Goal: Transaction & Acquisition: Purchase product/service

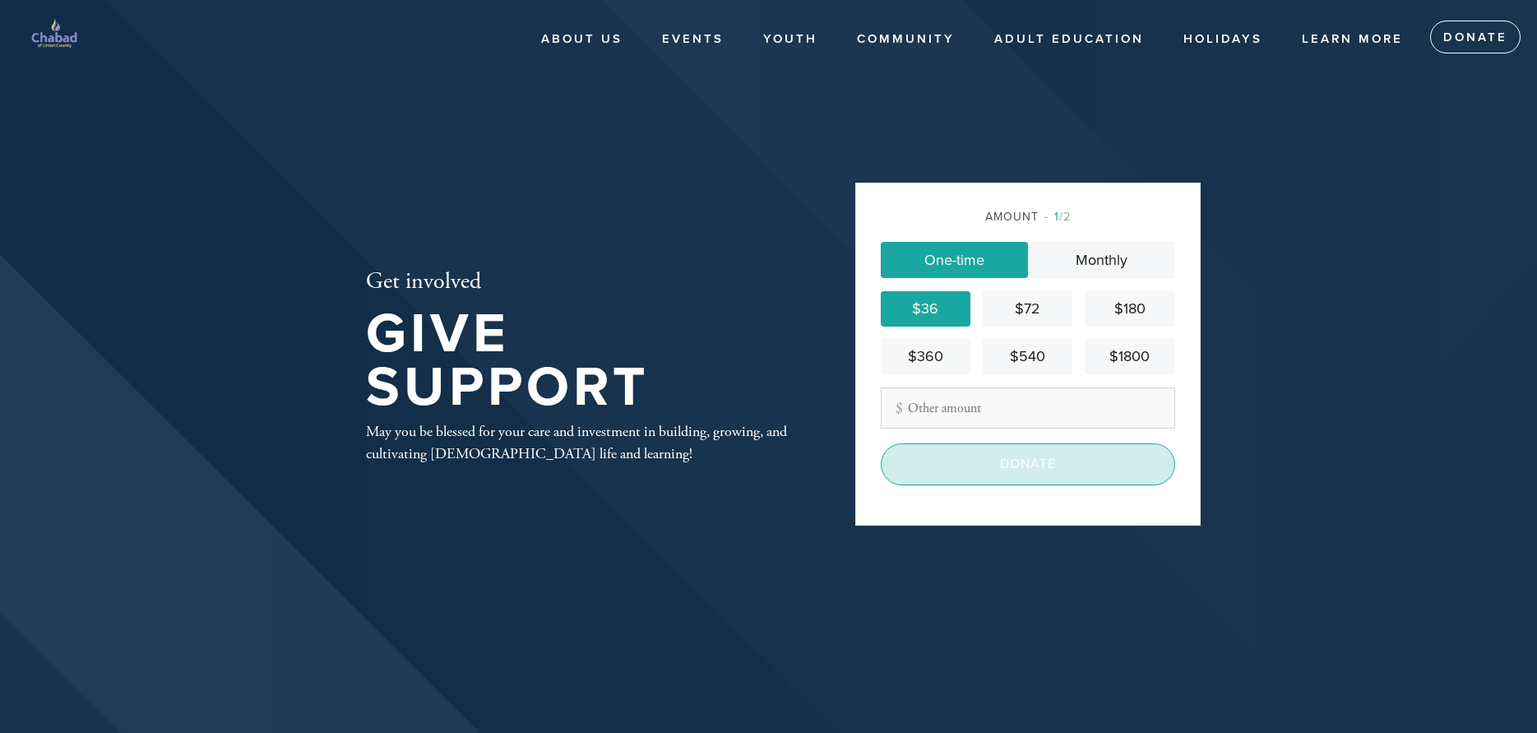
click at [1034, 466] on input "Donate" at bounding box center [1028, 463] width 294 height 41
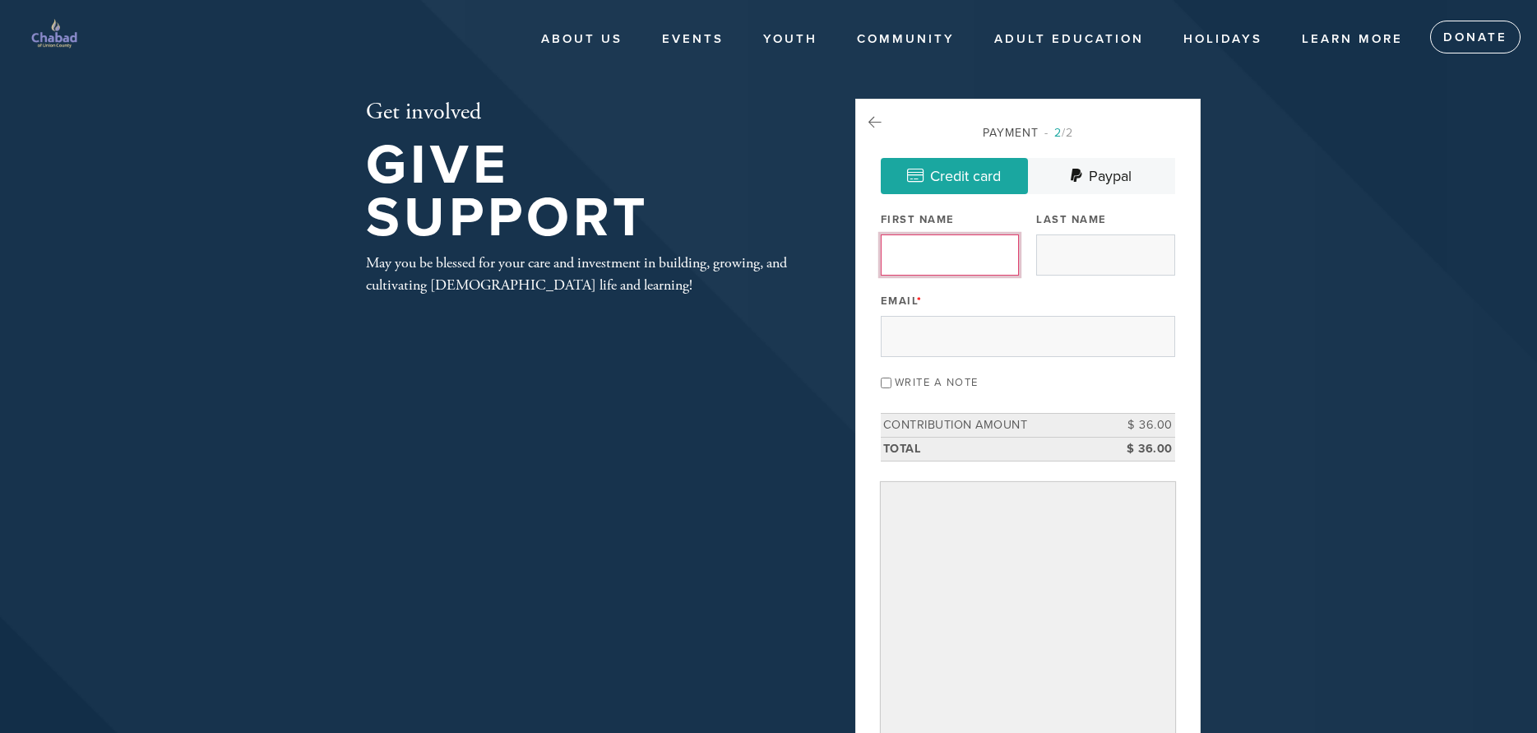
click at [907, 261] on input "First Name" at bounding box center [950, 254] width 138 height 41
type input "B"
type input "[PERSON_NAME]"
click at [1048, 252] on input "Last Name" at bounding box center [1105, 254] width 138 height 41
type input "[PERSON_NAME]"
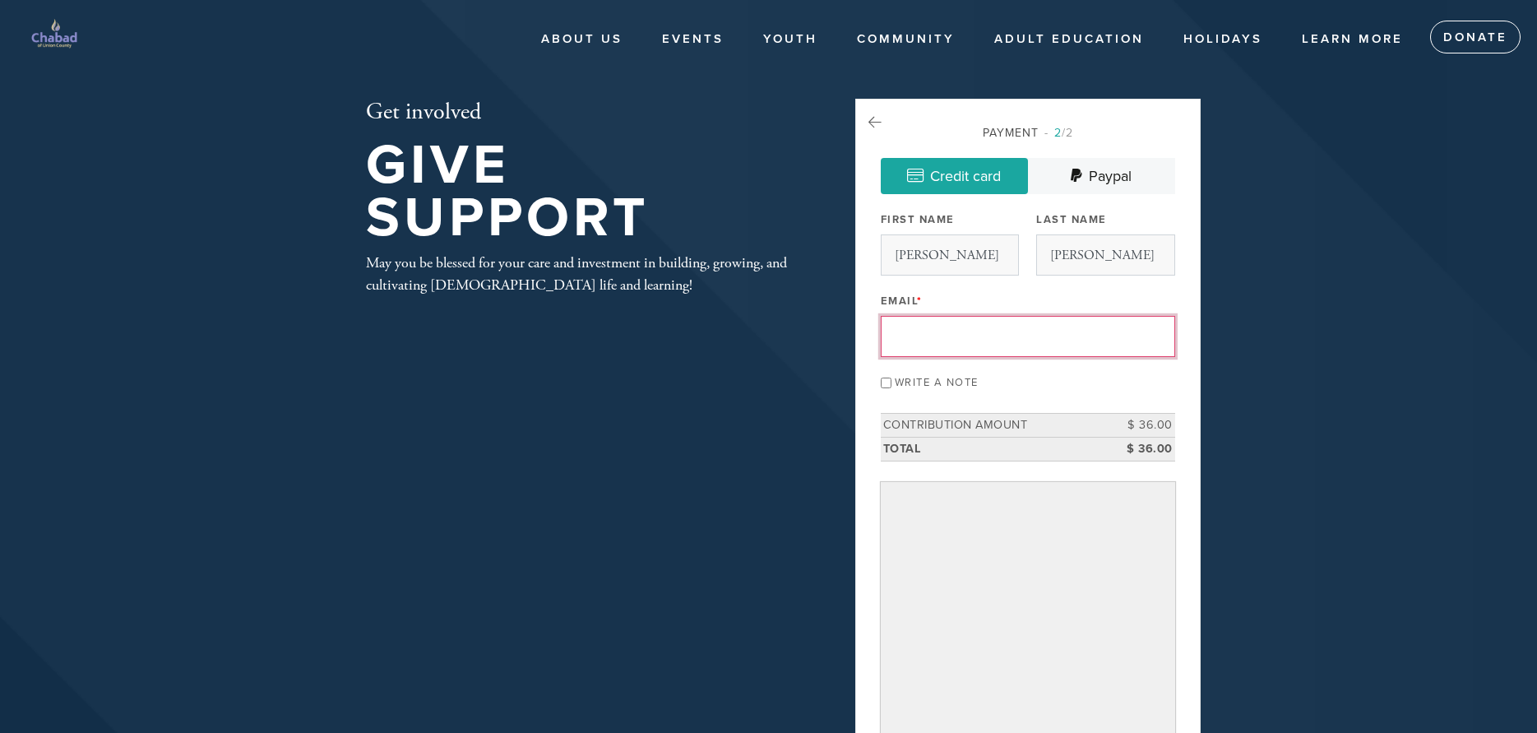
click at [909, 336] on input "Email *" at bounding box center [1028, 336] width 294 height 41
type input "[EMAIL_ADDRESS][DOMAIN_NAME]"
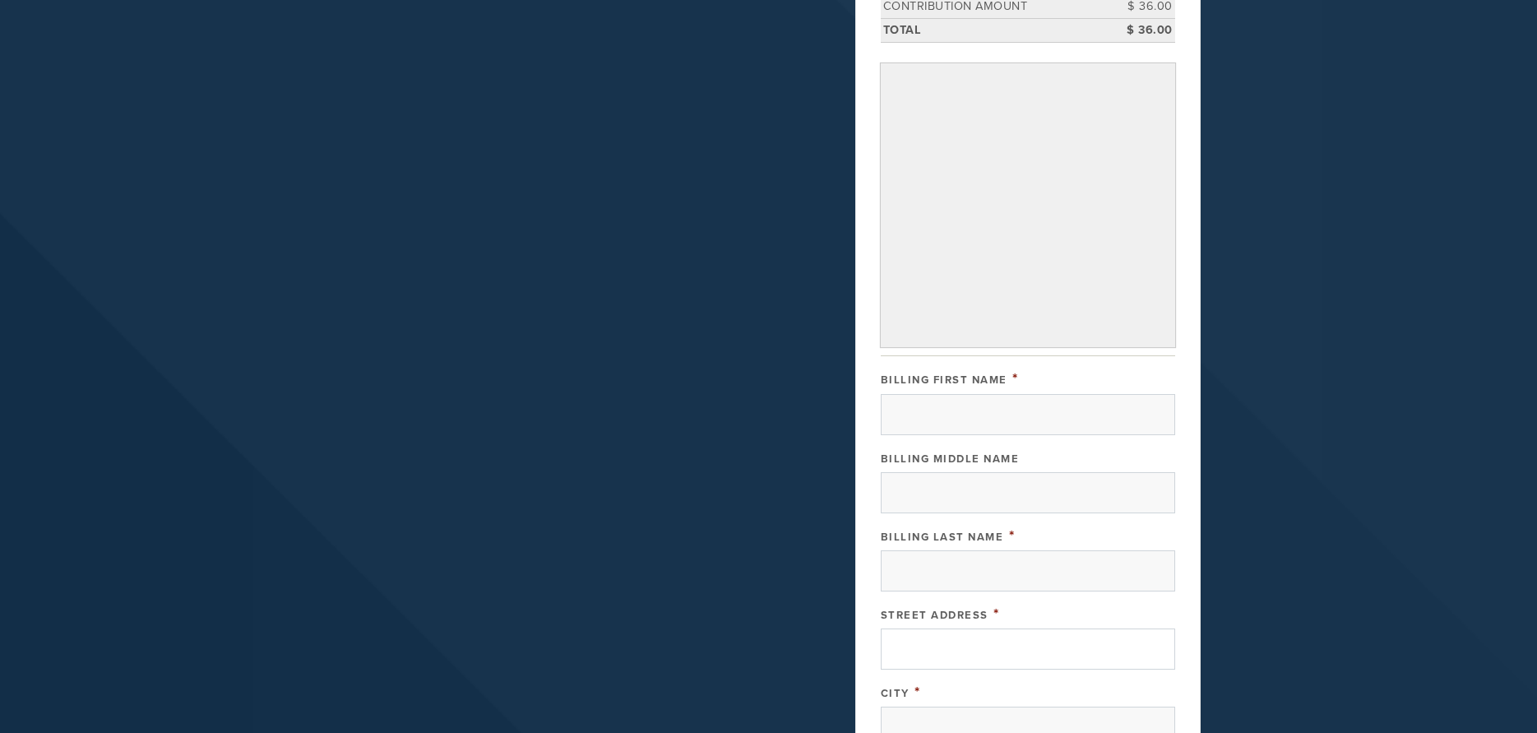
scroll to position [457, 0]
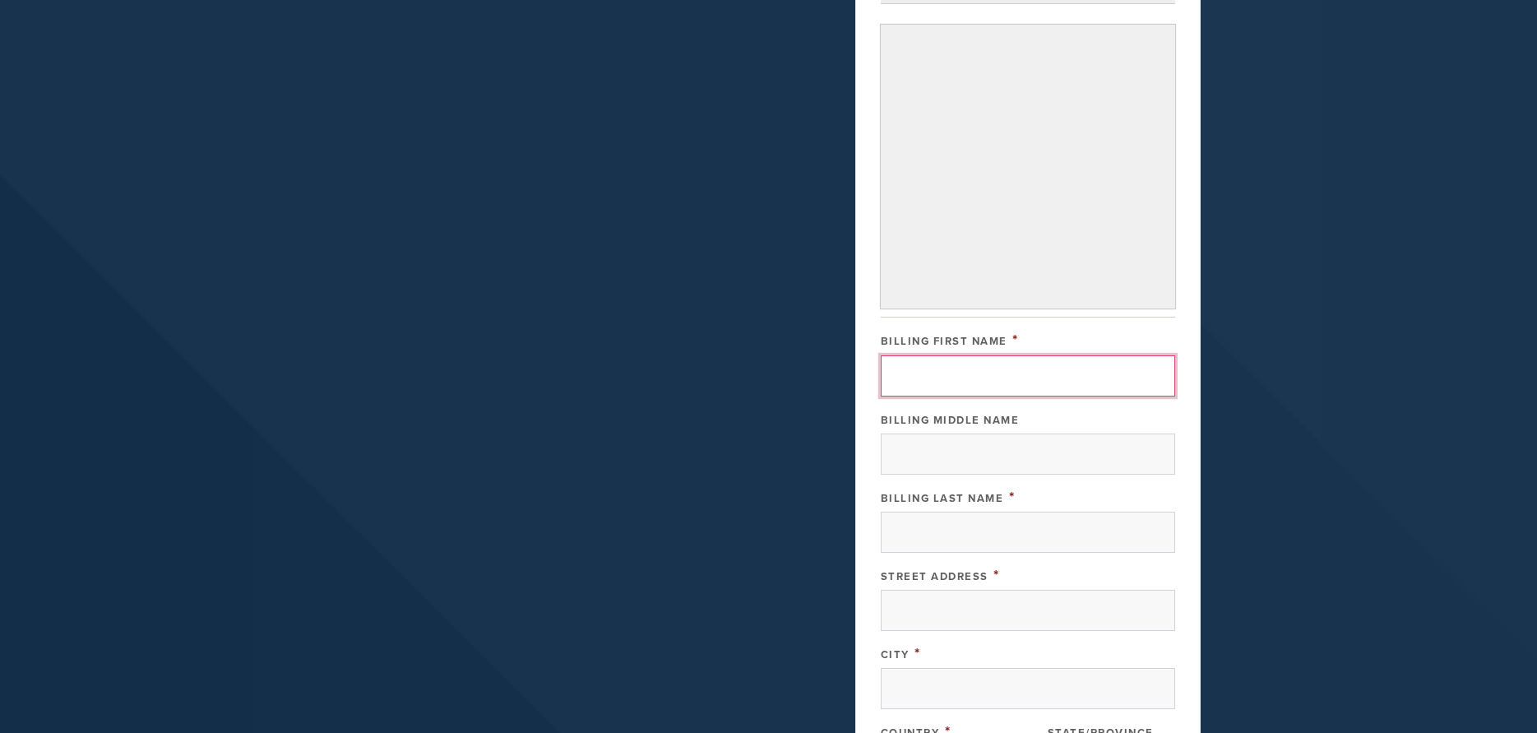
click at [928, 388] on input "Billing First Name" at bounding box center [1028, 375] width 294 height 41
type input "[PERSON_NAME]"
click at [939, 534] on input "Billing Last Name" at bounding box center [1028, 531] width 294 height 41
type input "[PERSON_NAME]"
click at [925, 608] on input "Street Address" at bounding box center [1028, 610] width 294 height 41
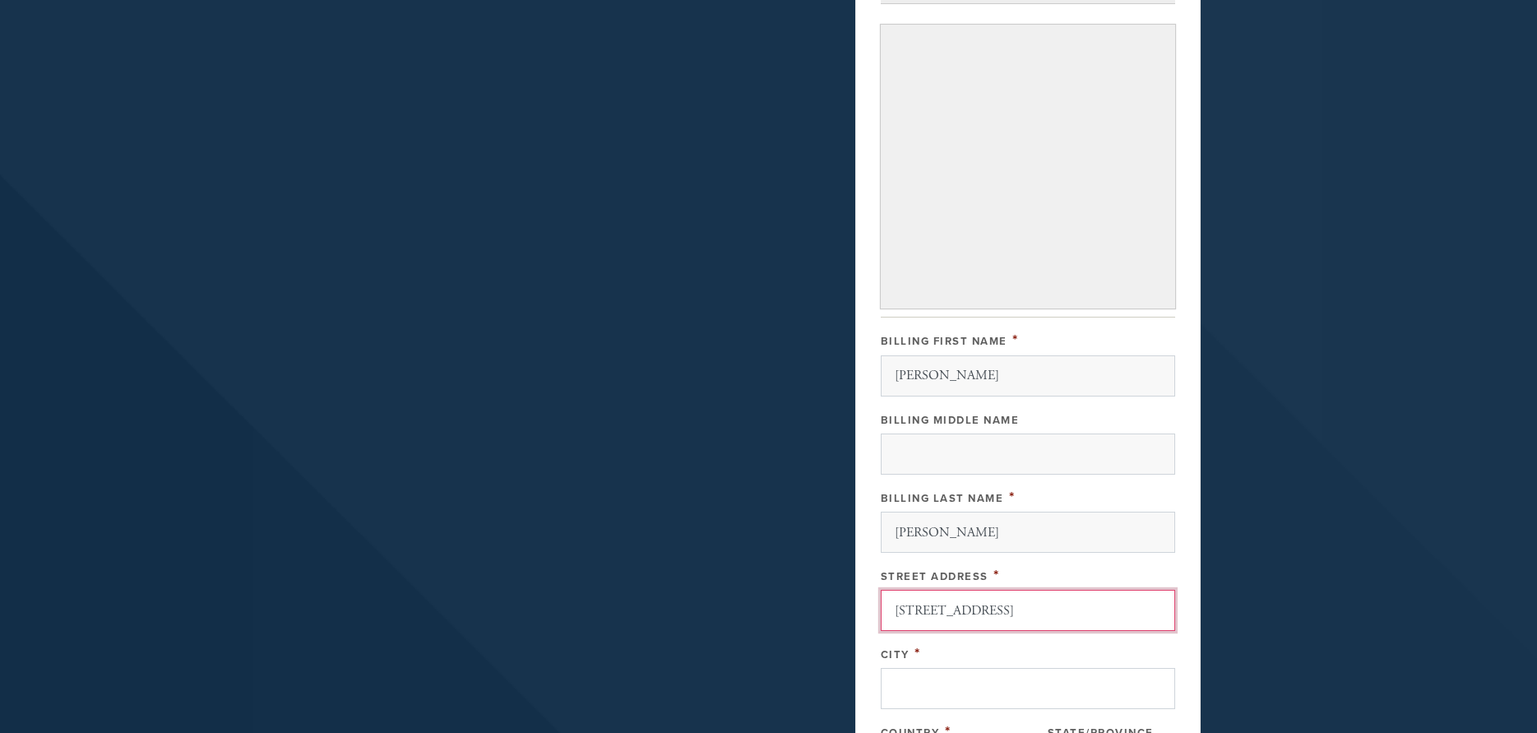
type input "[STREET_ADDRESS]"
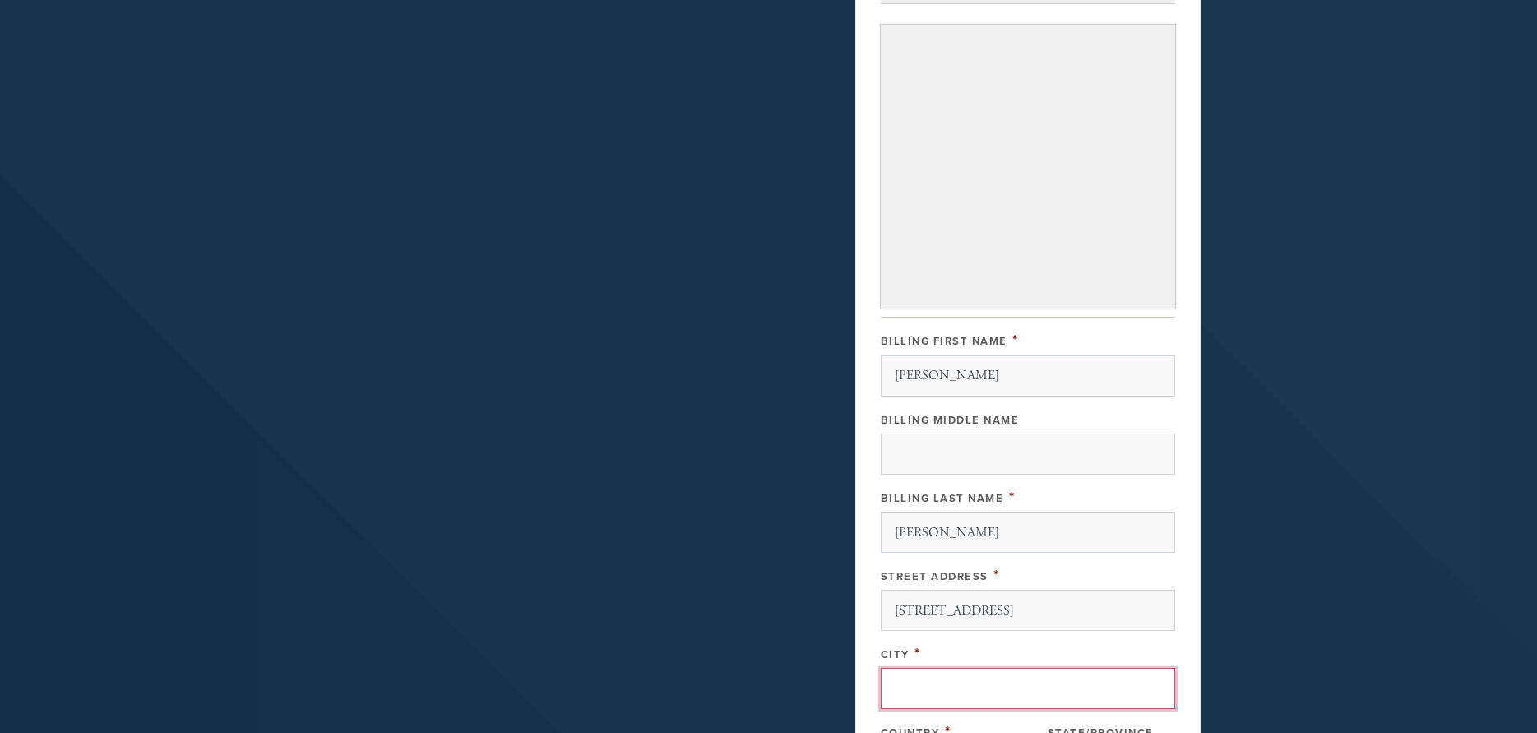
click at [900, 696] on input "City" at bounding box center [1028, 688] width 294 height 41
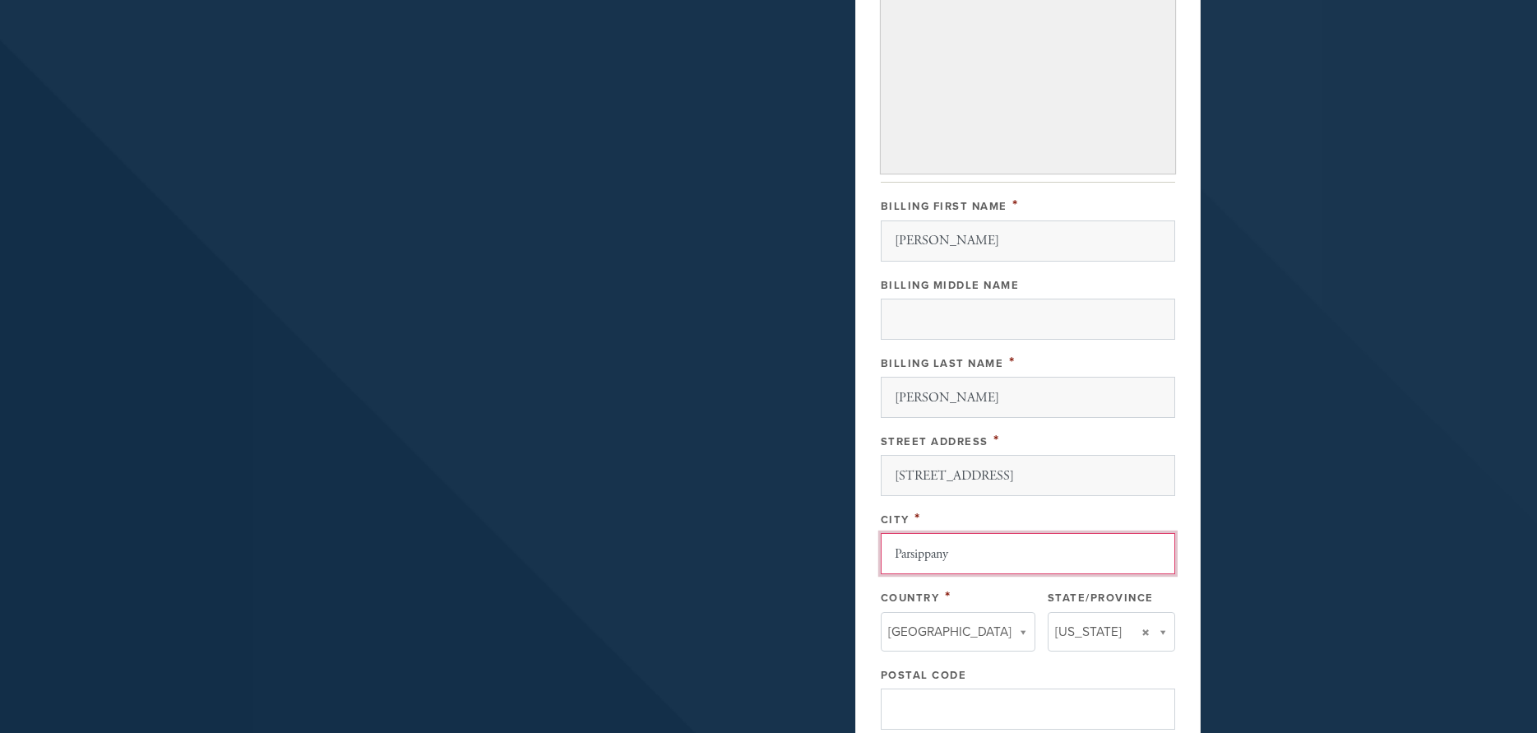
scroll to position [625, 0]
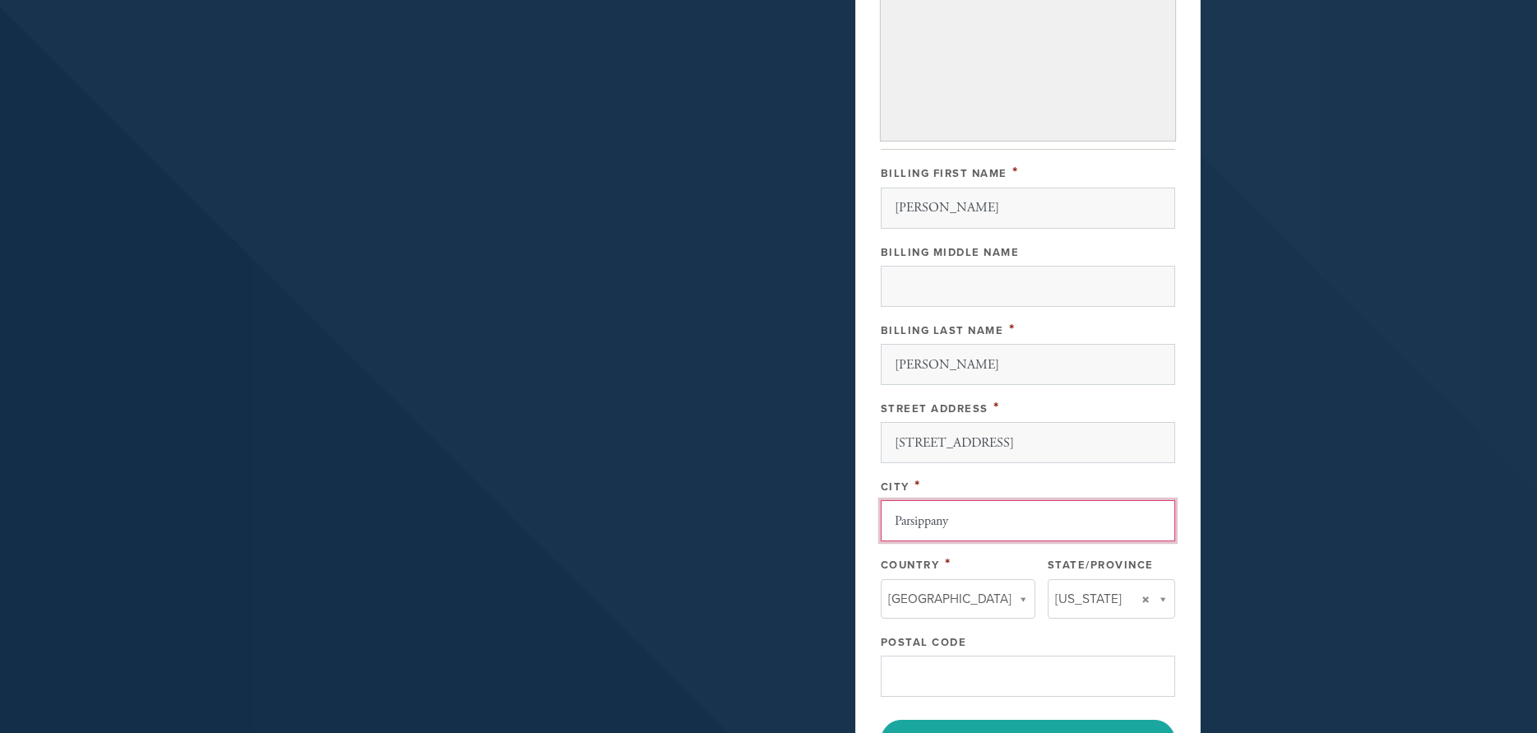
type input "Parsippany"
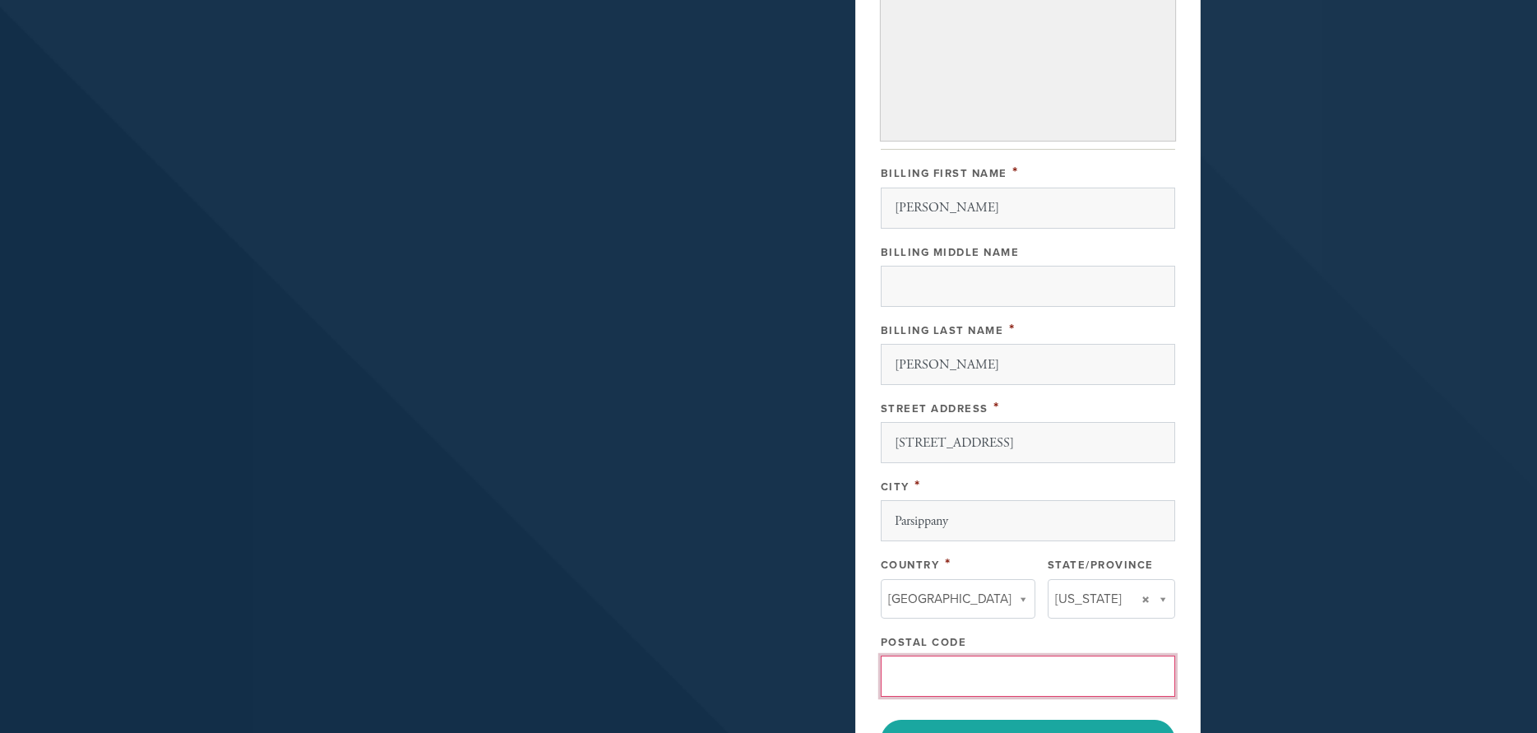
click at [917, 673] on input "Postal Code" at bounding box center [1028, 675] width 294 height 41
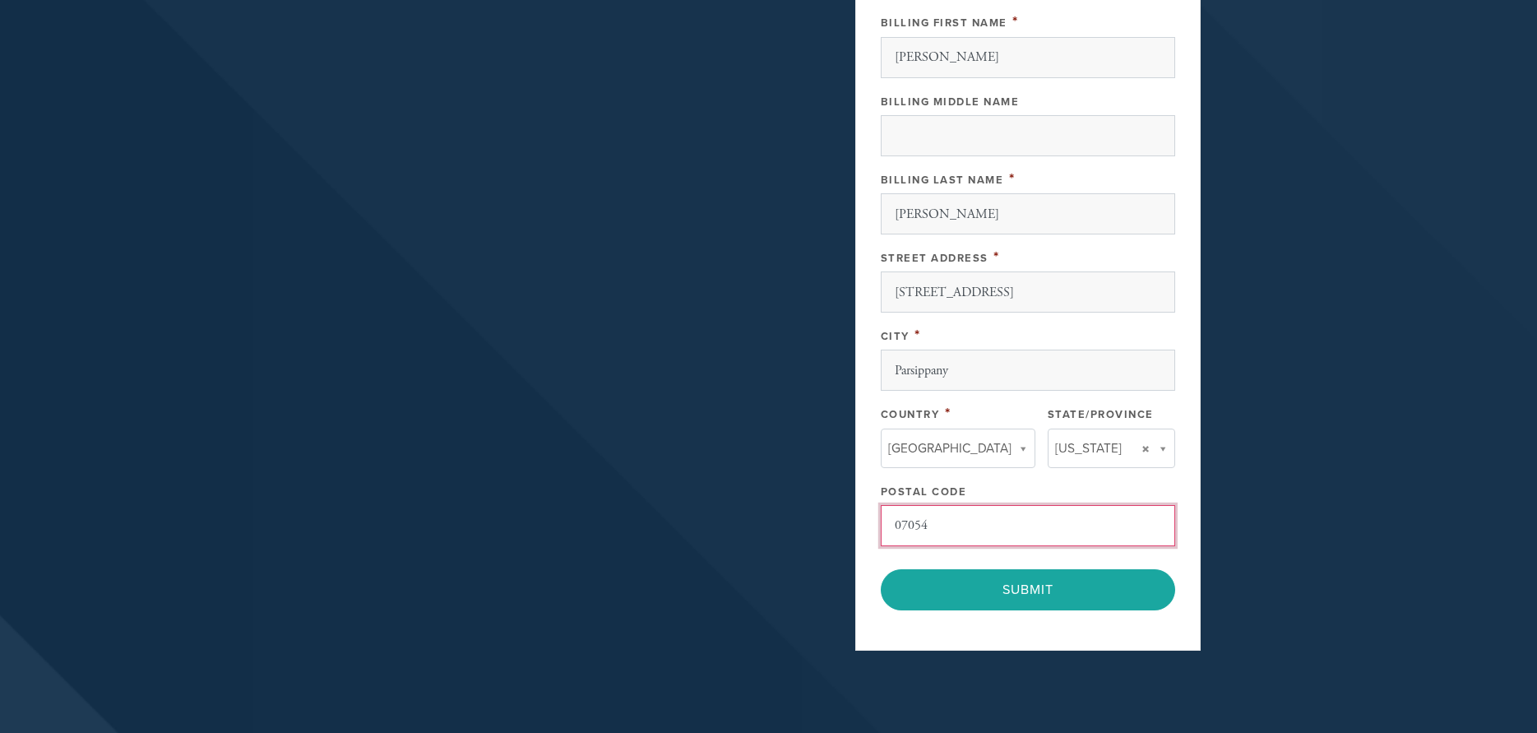
scroll to position [793, 0]
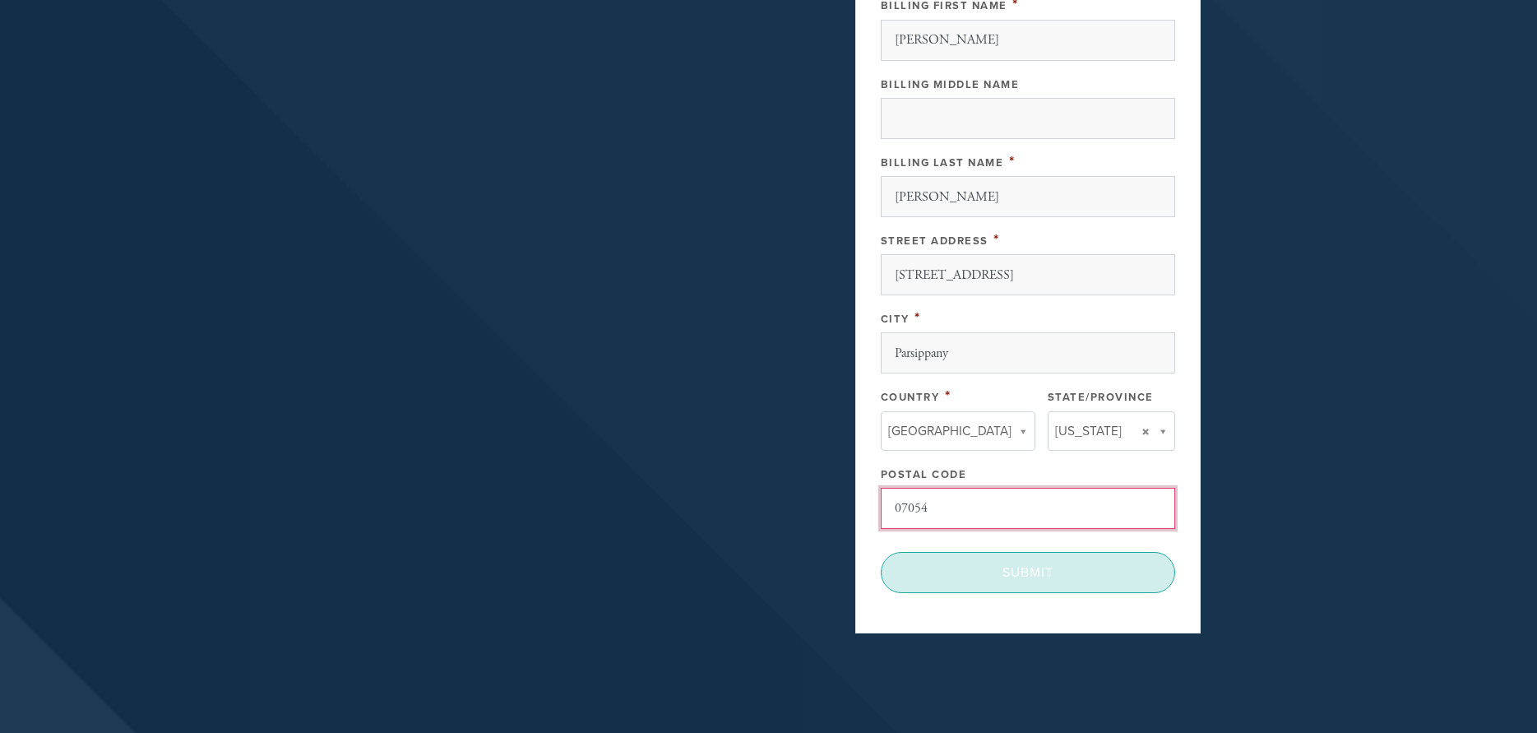
type input "07054"
click at [1011, 576] on input "Submit" at bounding box center [1028, 572] width 294 height 41
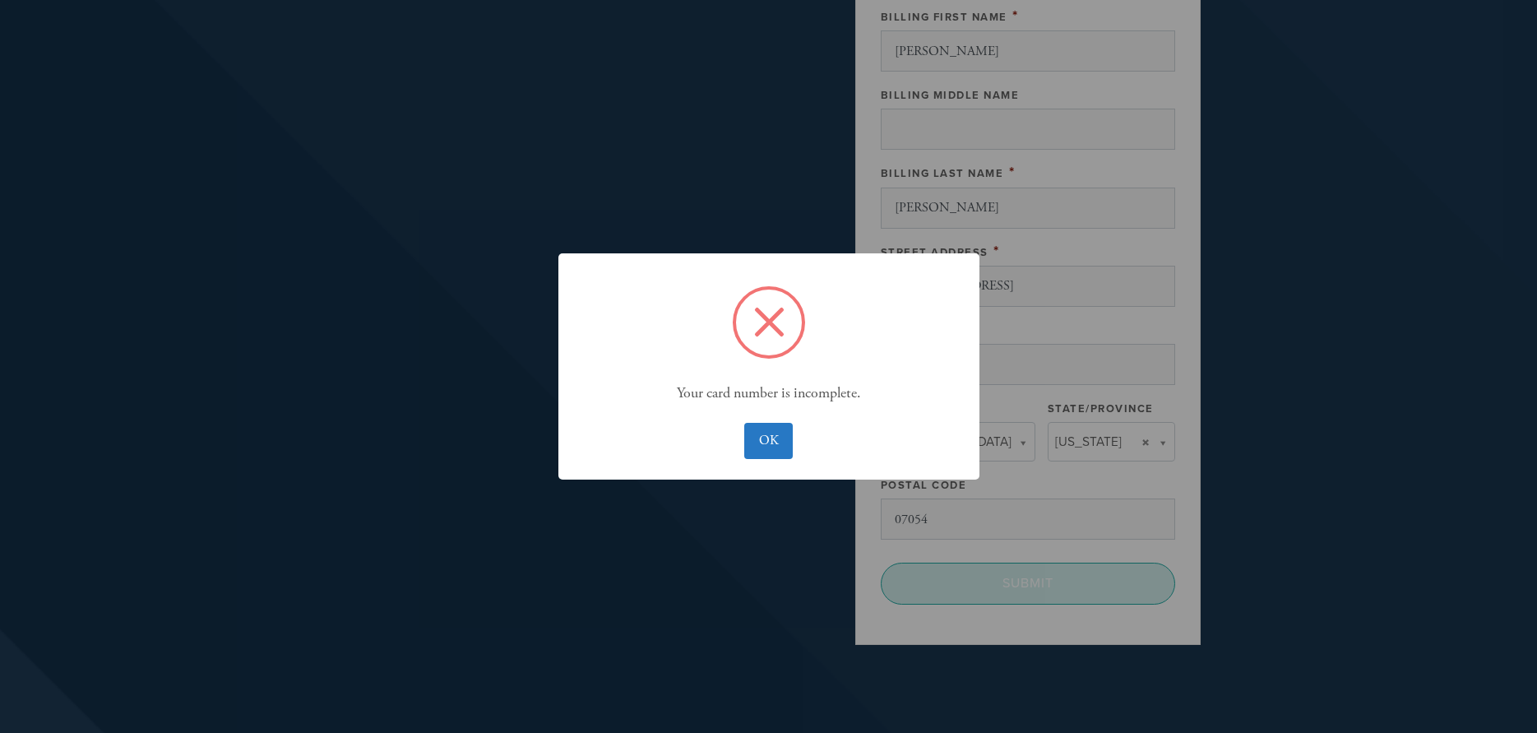
scroll to position [838, 0]
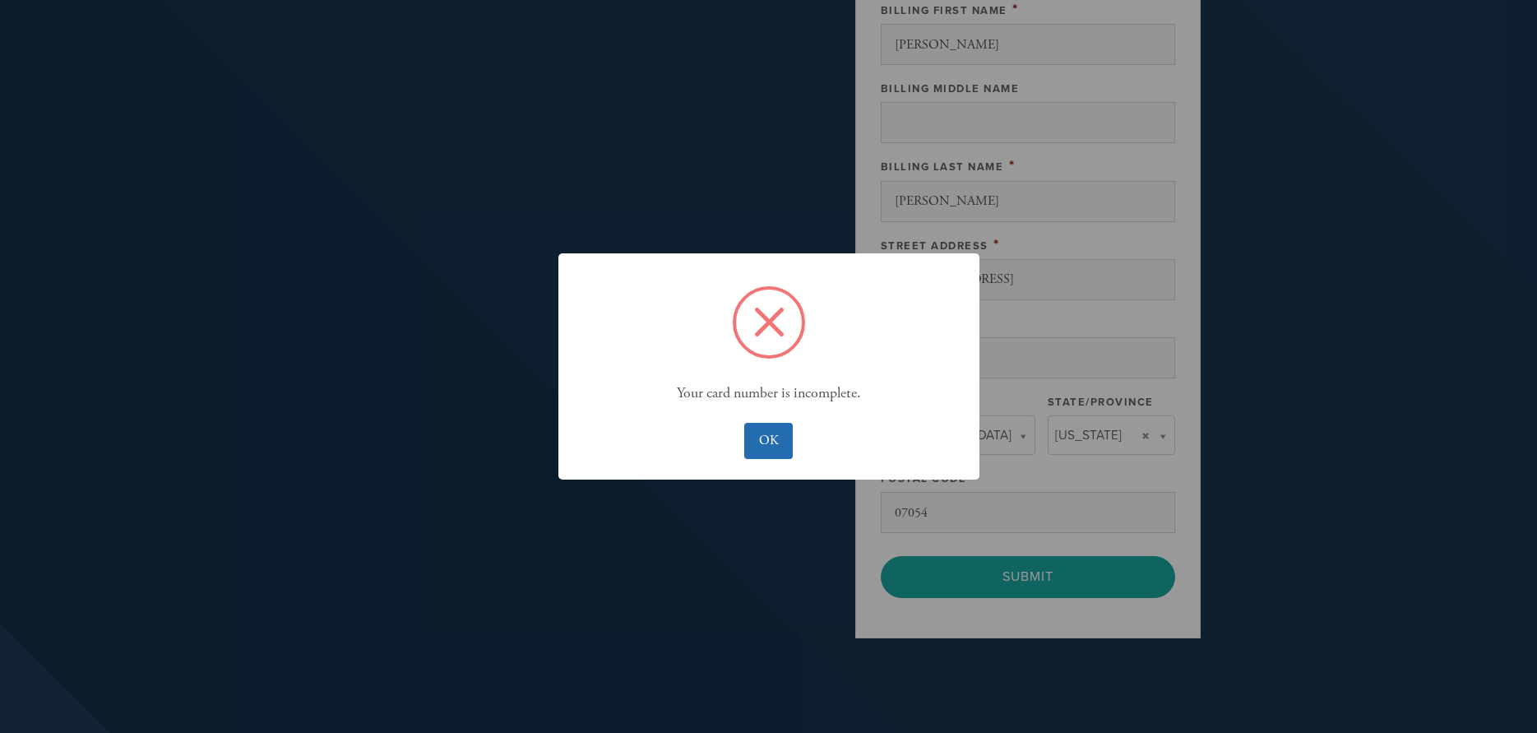
click at [761, 433] on button "OK" at bounding box center [768, 441] width 49 height 36
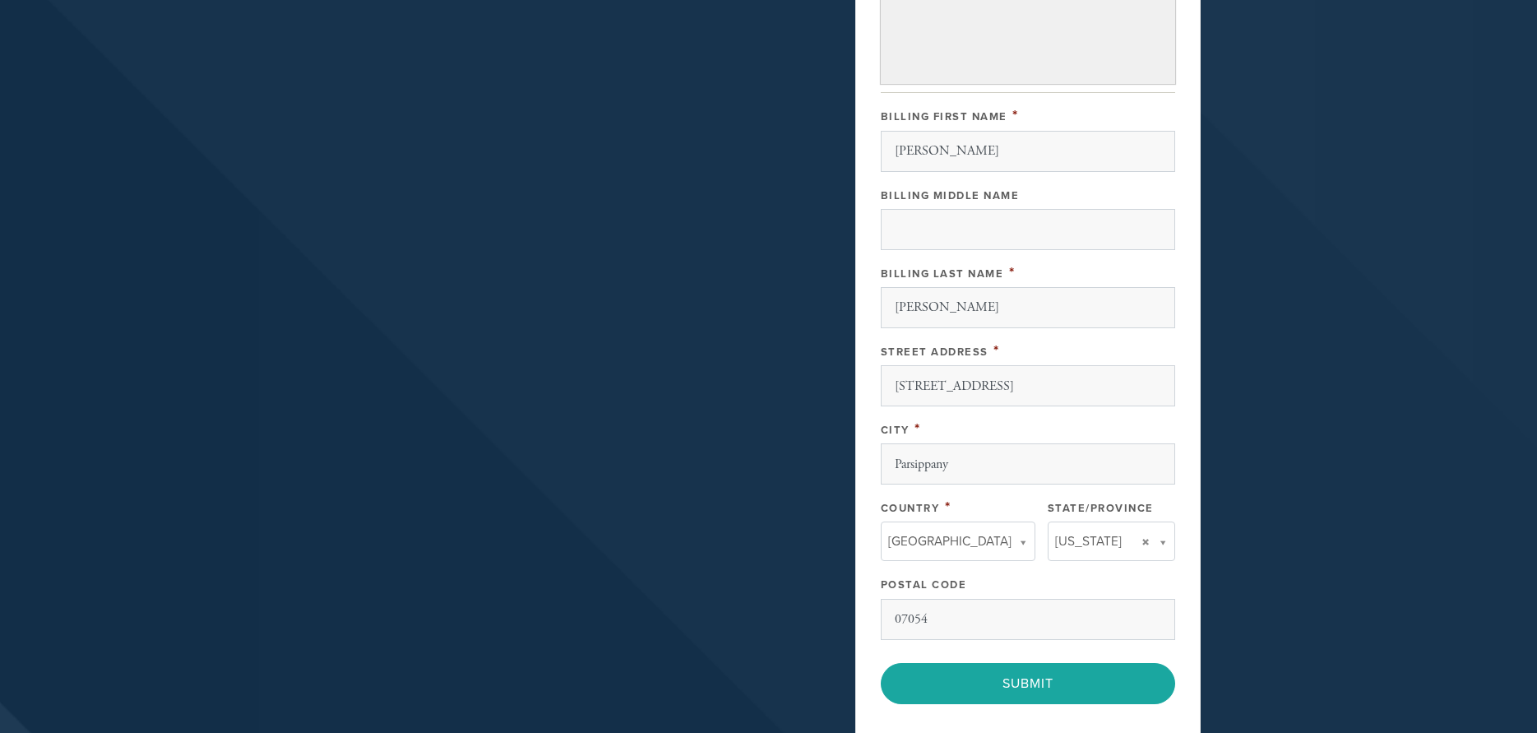
scroll to position [755, 0]
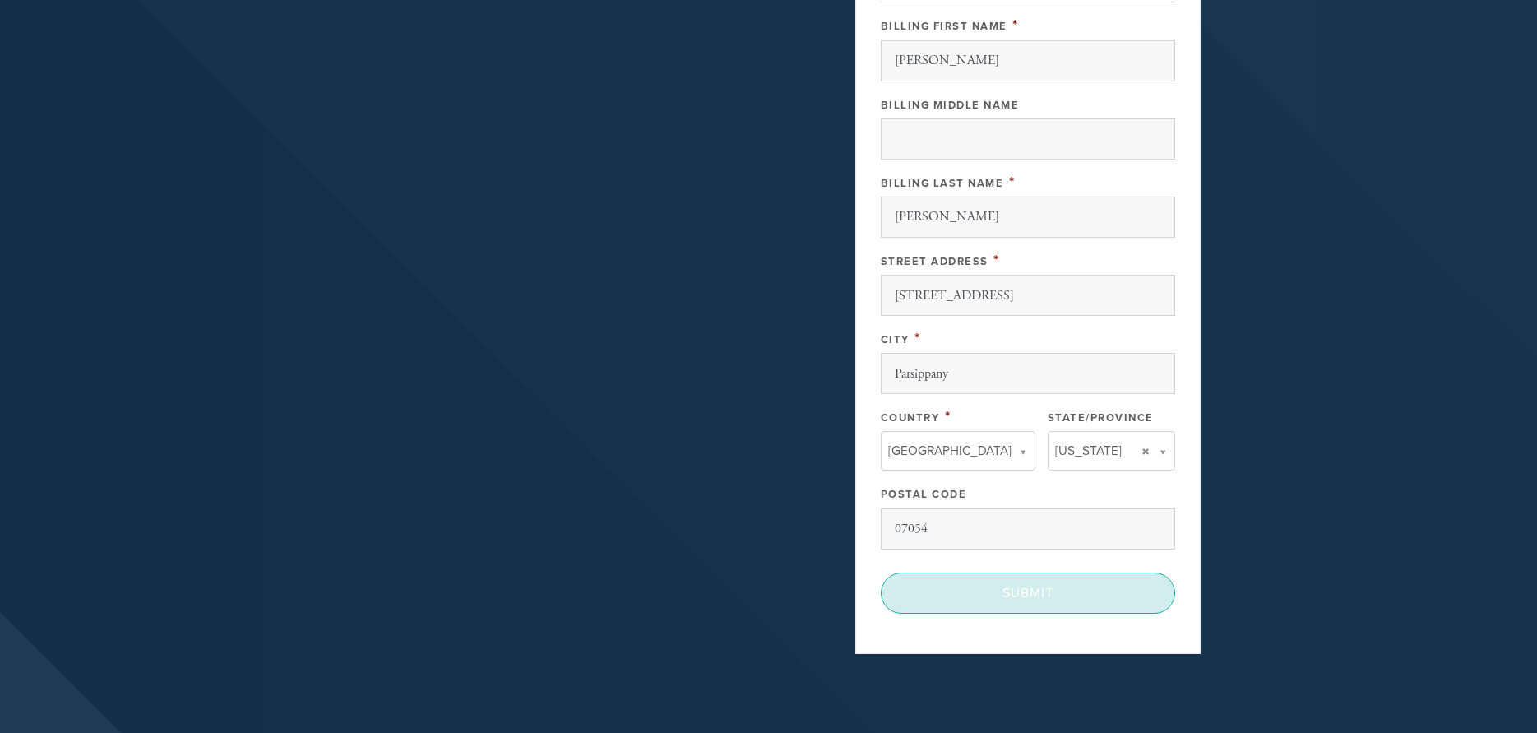
click at [1021, 595] on input "Submit" at bounding box center [1028, 592] width 294 height 41
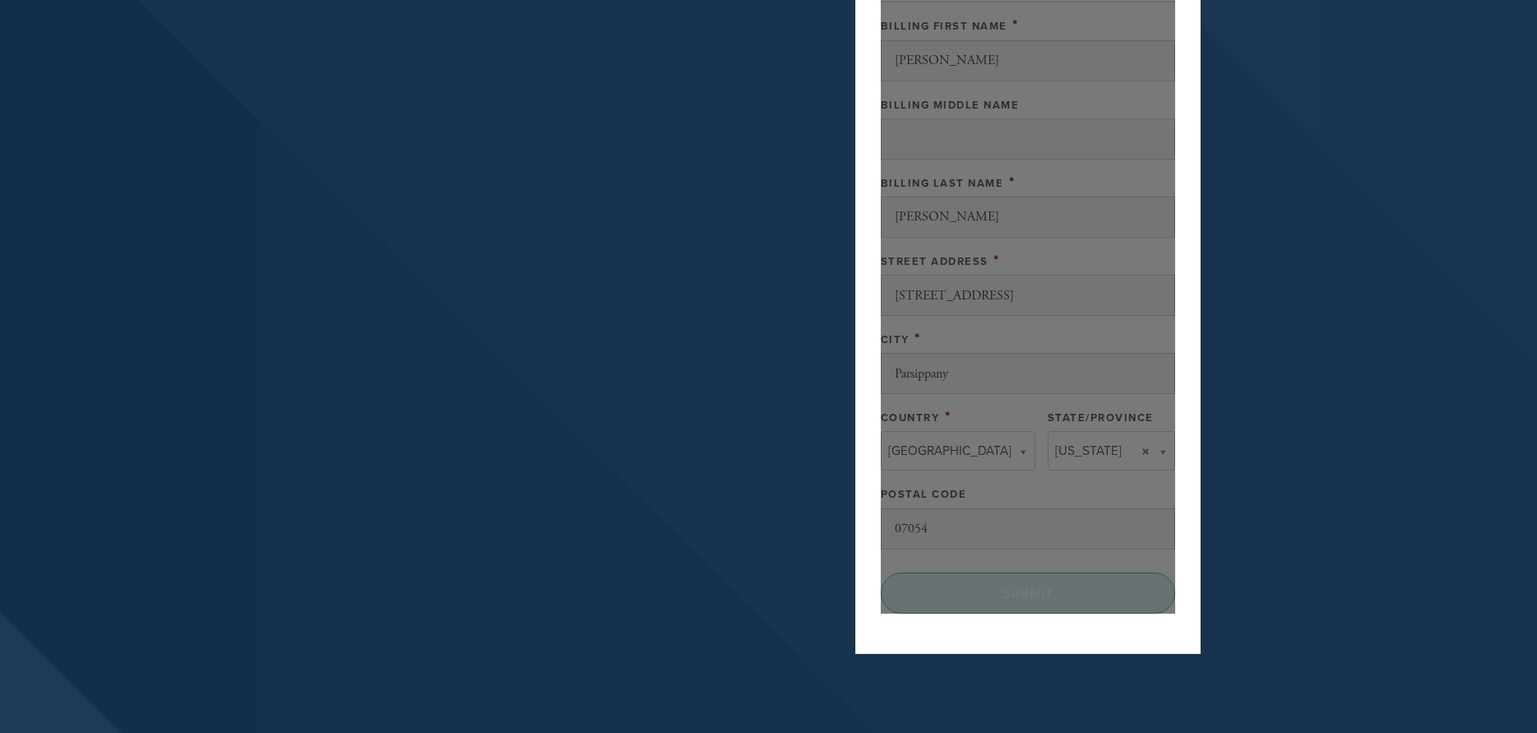
scroll to position [754, 0]
